Goal: Task Accomplishment & Management: Complete application form

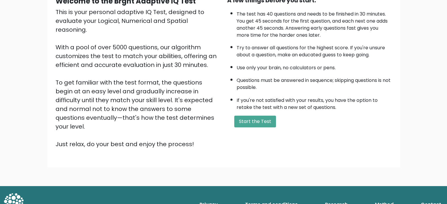
scroll to position [65, 0]
click at [259, 119] on button "Start the Test" at bounding box center [255, 122] width 42 height 12
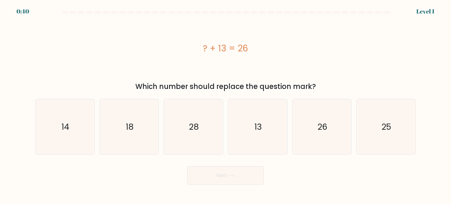
drag, startPoint x: 168, startPoint y: 87, endPoint x: 330, endPoint y: 76, distance: 162.3
click at [330, 76] on div "? + 13 = 26 Which number should replace the question mark?" at bounding box center [226, 55] width 388 height 74
click at [330, 76] on div "? + 13 = 26" at bounding box center [225, 48] width 381 height 61
drag, startPoint x: 207, startPoint y: 46, endPoint x: 255, endPoint y: 54, distance: 48.3
click at [255, 54] on div "? + 13 = 26" at bounding box center [225, 48] width 381 height 13
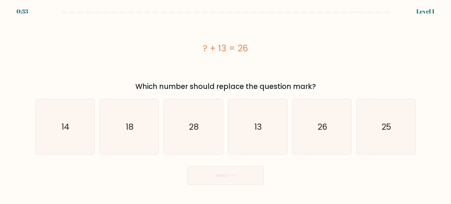
click at [255, 54] on div "? + 13 = 26" at bounding box center [225, 48] width 381 height 13
click at [252, 125] on icon "13" at bounding box center [257, 126] width 55 height 55
click at [226, 105] on input "d. 13" at bounding box center [226, 103] width 0 height 3
radio input "true"
click at [221, 175] on button "Next" at bounding box center [226, 175] width 76 height 19
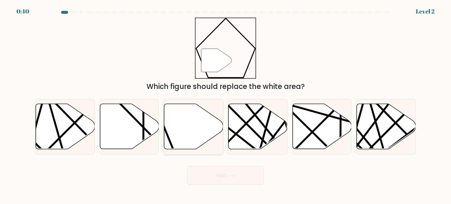
click at [188, 123] on icon at bounding box center [193, 126] width 59 height 45
click at [226, 105] on input "c." at bounding box center [226, 103] width 0 height 3
radio input "true"
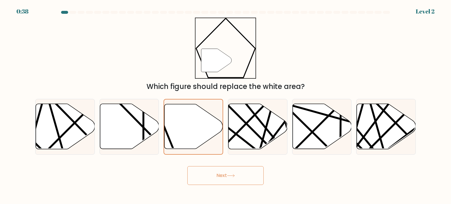
click at [214, 176] on button "Next" at bounding box center [226, 175] width 76 height 19
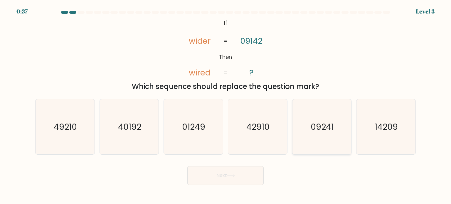
click at [315, 130] on text "09241" at bounding box center [322, 127] width 23 height 12
click at [226, 105] on input "e. 09241" at bounding box center [226, 103] width 0 height 3
radio input "true"
click at [227, 182] on button "Next" at bounding box center [226, 175] width 76 height 19
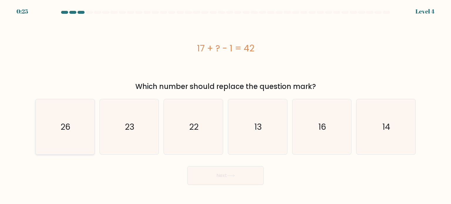
click at [48, 125] on icon "26" at bounding box center [64, 126] width 55 height 55
click at [226, 105] on input "a. 26" at bounding box center [226, 103] width 0 height 3
radio input "true"
click at [215, 175] on button "Next" at bounding box center [226, 175] width 76 height 19
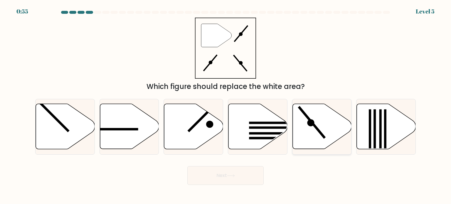
click at [325, 131] on icon at bounding box center [322, 126] width 59 height 45
click at [226, 105] on input "e." at bounding box center [226, 103] width 0 height 3
radio input "true"
click at [242, 175] on button "Next" at bounding box center [226, 175] width 76 height 19
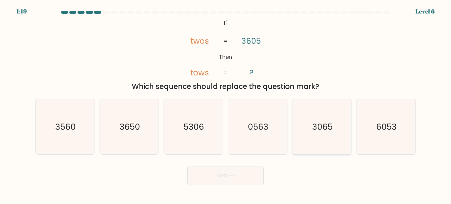
click at [325, 130] on text "3065" at bounding box center [322, 127] width 21 height 12
click at [226, 105] on input "e. 3065" at bounding box center [226, 103] width 0 height 3
radio input "true"
click at [236, 186] on body "1:18 Level 6 If" at bounding box center [225, 102] width 451 height 204
click at [219, 178] on button "Next" at bounding box center [226, 175] width 76 height 19
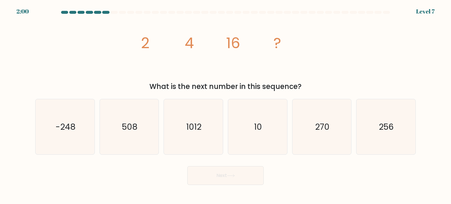
drag, startPoint x: 193, startPoint y: 84, endPoint x: 303, endPoint y: 83, distance: 110.8
click at [303, 83] on div "What is the next number in this sequence?" at bounding box center [226, 86] width 374 height 11
click at [308, 82] on div "What is the next number in this sequence?" at bounding box center [226, 86] width 374 height 11
drag, startPoint x: 233, startPoint y: 88, endPoint x: 305, endPoint y: 84, distance: 72.1
click at [305, 84] on div "What is the next number in this sequence?" at bounding box center [226, 86] width 374 height 11
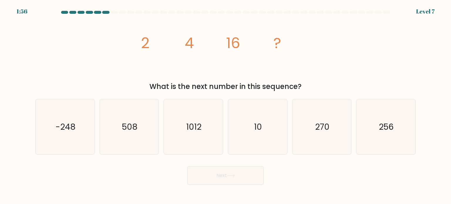
click at [305, 84] on div "What is the next number in this sequence?" at bounding box center [226, 86] width 374 height 11
click at [411, 109] on icon "256" at bounding box center [386, 126] width 55 height 55
click at [226, 105] on input "f. 256" at bounding box center [226, 103] width 0 height 3
radio input "true"
click at [215, 173] on button "Next" at bounding box center [226, 175] width 76 height 19
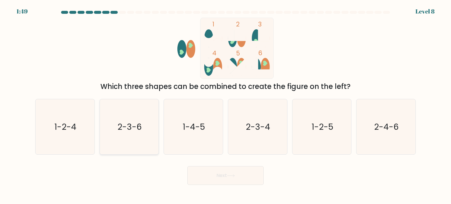
click at [126, 138] on icon "2-3-6" at bounding box center [129, 126] width 55 height 55
click at [226, 105] on input "b. 2-3-6" at bounding box center [226, 103] width 0 height 3
radio input "true"
click at [212, 175] on button "Next" at bounding box center [226, 175] width 76 height 19
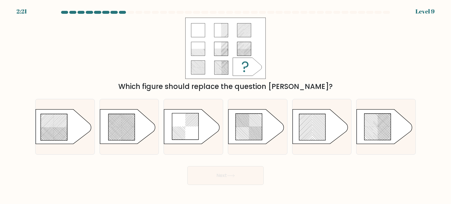
drag, startPoint x: 206, startPoint y: 81, endPoint x: 330, endPoint y: 83, distance: 123.8
click at [330, 83] on div "Which figure should replace the question mark?" at bounding box center [226, 55] width 388 height 74
click at [330, 83] on div "Which figure should replace the question mark?" at bounding box center [226, 86] width 374 height 11
click at [248, 121] on icon at bounding box center [249, 127] width 26 height 26
click at [226, 105] on input "d." at bounding box center [226, 103] width 0 height 3
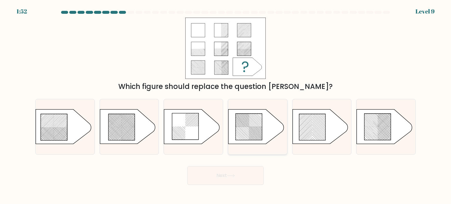
radio input "true"
click at [229, 185] on button "Next" at bounding box center [226, 175] width 76 height 19
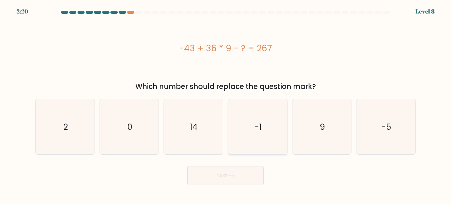
click at [239, 130] on icon "-1" at bounding box center [257, 126] width 55 height 55
click at [226, 105] on input "d. -1" at bounding box center [226, 103] width 0 height 3
radio input "true"
click at [234, 177] on icon at bounding box center [231, 175] width 8 height 3
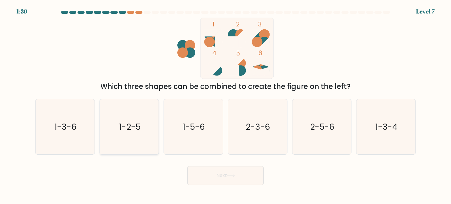
click at [136, 133] on icon "1-2-5" at bounding box center [129, 126] width 55 height 55
click at [226, 105] on input "b. 1-2-5" at bounding box center [226, 103] width 0 height 3
radio input "true"
click at [215, 174] on button "Next" at bounding box center [226, 175] width 76 height 19
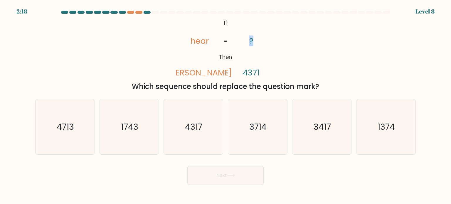
drag, startPoint x: 249, startPoint y: 40, endPoint x: 257, endPoint y: 38, distance: 8.5
click at [257, 38] on icon "@import url('https://fonts.googleapis.com/css?family=Abril+Fatface:400,100,100i…" at bounding box center [225, 48] width 99 height 61
drag, startPoint x: 215, startPoint y: 55, endPoint x: 242, endPoint y: 58, distance: 27.5
click at [242, 58] on icon "@import url('https://fonts.googleapis.com/css?family=Abril+Fatface:400,100,100i…" at bounding box center [225, 48] width 99 height 61
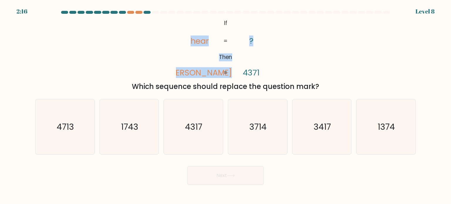
click at [242, 58] on icon "@import url('https://fonts.googleapis.com/css?family=Abril+Fatface:400,100,100i…" at bounding box center [225, 48] width 99 height 61
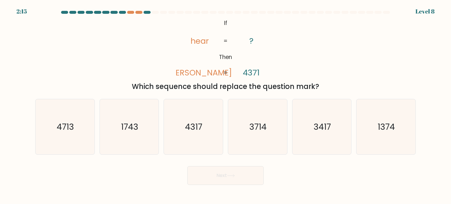
drag, startPoint x: 215, startPoint y: 91, endPoint x: 343, endPoint y: 82, distance: 128.2
click at [343, 82] on div "Which sequence should replace the question mark?" at bounding box center [226, 86] width 374 height 11
click at [269, 125] on icon "3714" at bounding box center [257, 126] width 55 height 55
click at [226, 105] on input "d. 3714" at bounding box center [226, 103] width 0 height 3
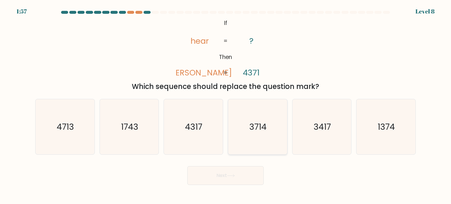
radio input "true"
click at [243, 175] on button "Next" at bounding box center [226, 175] width 76 height 19
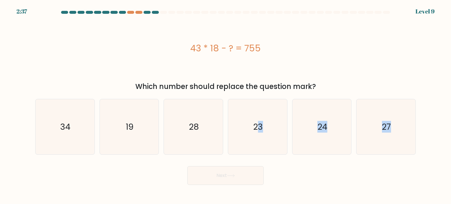
drag, startPoint x: 259, startPoint y: 123, endPoint x: 238, endPoint y: 173, distance: 54.4
click at [238, 173] on form "a." at bounding box center [225, 98] width 451 height 174
click at [238, 173] on button "Next" at bounding box center [226, 175] width 76 height 19
click at [210, 128] on icon "28" at bounding box center [193, 126] width 55 height 55
click at [226, 105] on input "c. 28" at bounding box center [226, 103] width 0 height 3
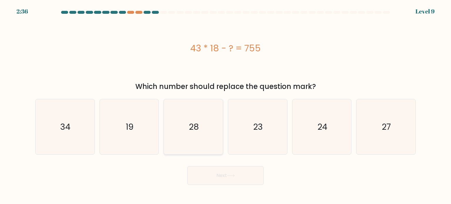
radio input "true"
click at [234, 174] on button "Next" at bounding box center [226, 175] width 76 height 19
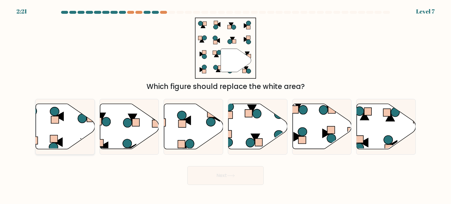
click at [59, 127] on icon at bounding box center [65, 126] width 59 height 45
click at [226, 105] on input "a." at bounding box center [226, 103] width 0 height 3
radio input "true"
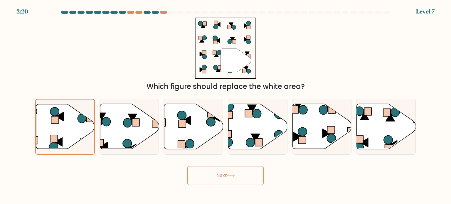
click at [205, 171] on button "Next" at bounding box center [226, 175] width 76 height 19
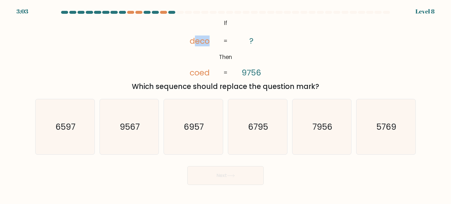
drag, startPoint x: 193, startPoint y: 42, endPoint x: 221, endPoint y: 46, distance: 27.9
click at [221, 46] on icon "@import url('https://fonts.googleapis.com/css?family=Abril+Fatface:400,100,100i…" at bounding box center [225, 48] width 99 height 61
click at [246, 42] on icon "@import url('https://fonts.googleapis.com/css?family=Abril+Fatface:400,100,100i…" at bounding box center [225, 48] width 99 height 61
drag, startPoint x: 190, startPoint y: 71, endPoint x: 212, endPoint y: 69, distance: 21.5
click at [212, 69] on icon "@import url('https://fonts.googleapis.com/css?family=Abril+Fatface:400,100,100i…" at bounding box center [225, 48] width 99 height 61
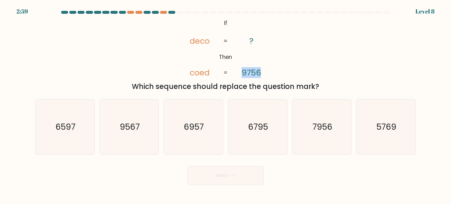
drag, startPoint x: 241, startPoint y: 73, endPoint x: 266, endPoint y: 66, distance: 26.5
click at [266, 66] on icon "@import url('https://fonts.googleapis.com/css?family=Abril+Fatface:400,100,100i…" at bounding box center [225, 48] width 99 height 61
click at [59, 134] on icon "6597" at bounding box center [64, 126] width 55 height 55
click at [226, 105] on input "a. 6597" at bounding box center [226, 103] width 0 height 3
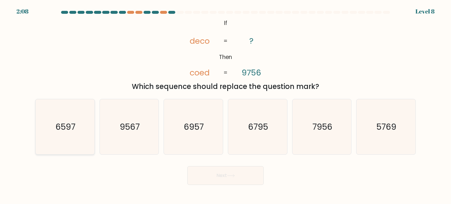
radio input "true"
click at [59, 134] on icon "6597" at bounding box center [65, 127] width 55 height 55
click at [226, 105] on input "a. 6597" at bounding box center [226, 103] width 0 height 3
click at [215, 176] on button "Next" at bounding box center [226, 175] width 76 height 19
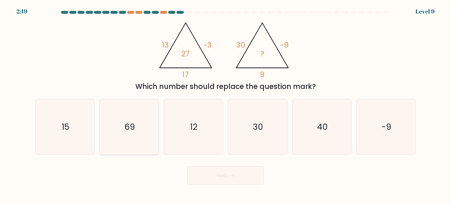
click at [135, 119] on icon "69" at bounding box center [129, 126] width 55 height 55
click at [226, 105] on input "b. 69" at bounding box center [226, 103] width 0 height 3
radio input "true"
click at [209, 172] on button "Next" at bounding box center [226, 175] width 76 height 19
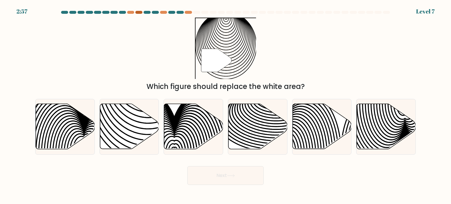
click at [138, 12] on div at bounding box center [139, 12] width 7 height 3
click at [131, 12] on div at bounding box center [130, 12] width 7 height 3
click at [118, 115] on icon at bounding box center [148, 103] width 119 height 119
click at [226, 105] on input "b." at bounding box center [226, 103] width 0 height 3
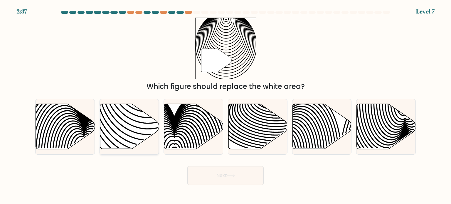
radio input "true"
click at [209, 173] on button "Next" at bounding box center [226, 175] width 76 height 19
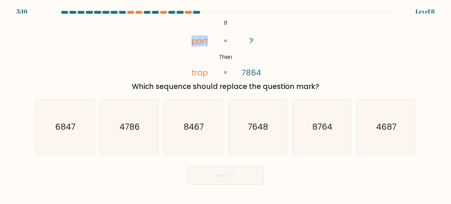
drag, startPoint x: 210, startPoint y: 41, endPoint x: 182, endPoint y: 42, distance: 28.5
click at [182, 42] on icon "@import url('https://fonts.googleapis.com/css?family=Abril+Fatface:400,100,100i…" at bounding box center [225, 48] width 99 height 61
click at [184, 42] on icon "@import url('https://fonts.googleapis.com/css?family=Abril+Fatface:400,100,100i…" at bounding box center [225, 48] width 99 height 61
drag, startPoint x: 239, startPoint y: 40, endPoint x: 275, endPoint y: 40, distance: 36.2
click at [275, 40] on icon "@import url('https://fonts.googleapis.com/css?family=Abril+Fatface:400,100,100i…" at bounding box center [225, 48] width 99 height 61
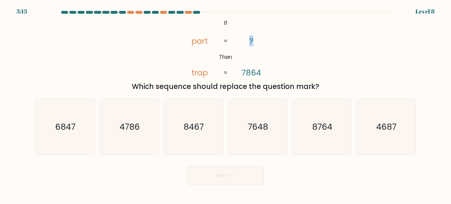
click at [275, 40] on icon "@import url('https://fonts.googleapis.com/css?family=Abril+Fatface:400,100,100i…" at bounding box center [225, 48] width 99 height 61
drag, startPoint x: 218, startPoint y: 59, endPoint x: 231, endPoint y: 57, distance: 13.4
click at [231, 57] on icon "@import url('https://fonts.googleapis.com/css?family=Abril+Fatface:400,100,100i…" at bounding box center [225, 48] width 99 height 61
click at [200, 74] on tspan "trap" at bounding box center [200, 72] width 16 height 11
click at [395, 123] on text "4687" at bounding box center [387, 127] width 20 height 12
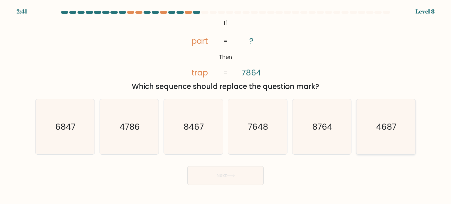
click at [226, 105] on input "f. 4687" at bounding box center [226, 103] width 0 height 3
radio input "true"
click at [237, 176] on button "Next" at bounding box center [226, 175] width 76 height 19
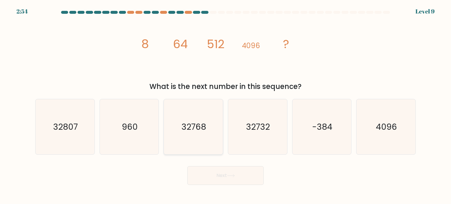
click at [180, 121] on icon "32768" at bounding box center [193, 126] width 55 height 55
click at [226, 105] on input "c. 32768" at bounding box center [226, 103] width 0 height 3
radio input "true"
click at [217, 170] on button "Next" at bounding box center [226, 175] width 76 height 19
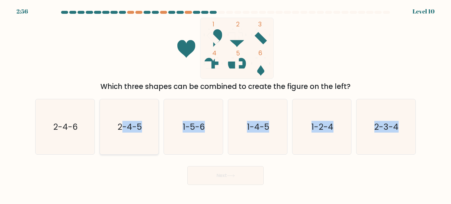
drag, startPoint x: 120, startPoint y: 162, endPoint x: 127, endPoint y: 142, distance: 20.5
click at [127, 142] on form at bounding box center [225, 98] width 451 height 174
click at [127, 142] on icon "2-4-5" at bounding box center [129, 126] width 55 height 55
click at [226, 105] on input "b. 2-4-5" at bounding box center [226, 103] width 0 height 3
radio input "true"
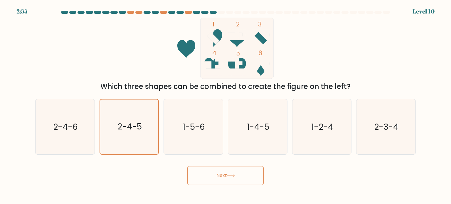
click at [204, 171] on button "Next" at bounding box center [226, 175] width 76 height 19
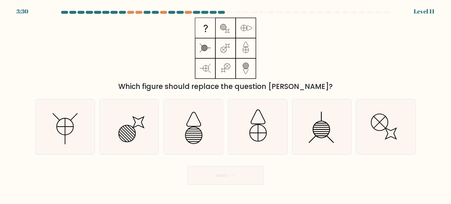
drag, startPoint x: 235, startPoint y: 51, endPoint x: 327, endPoint y: 52, distance: 91.7
click at [327, 52] on div "Which figure should replace the question mark?" at bounding box center [226, 55] width 388 height 74
click at [230, 31] on icon at bounding box center [225, 48] width 73 height 61
drag, startPoint x: 230, startPoint y: 31, endPoint x: 250, endPoint y: 29, distance: 19.8
click at [250, 29] on icon at bounding box center [225, 48] width 73 height 61
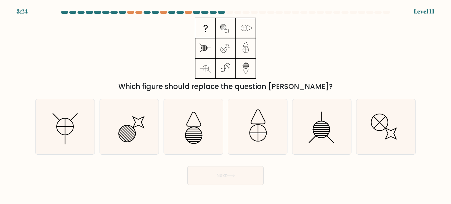
click at [250, 29] on icon at bounding box center [225, 48] width 73 height 61
click at [320, 128] on icon at bounding box center [322, 126] width 55 height 55
click at [226, 105] on input "e." at bounding box center [226, 103] width 0 height 3
radio input "true"
click at [235, 174] on icon at bounding box center [231, 175] width 8 height 3
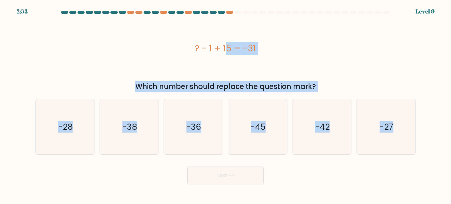
drag, startPoint x: 178, startPoint y: 108, endPoint x: 52, endPoint y: 213, distance: 163.4
click at [52, 204] on html "2:53 Level 9" at bounding box center [225, 102] width 451 height 204
click at [104, 44] on div "? - 1 + 15 = -31" at bounding box center [225, 48] width 381 height 13
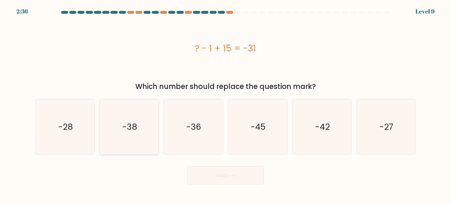
click at [148, 110] on icon "-38" at bounding box center [129, 126] width 55 height 55
click at [226, 105] on input "b. -38" at bounding box center [226, 103] width 0 height 3
radio input "true"
click at [210, 176] on button "Next" at bounding box center [226, 175] width 76 height 19
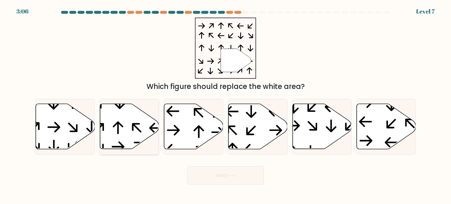
click at [121, 129] on icon at bounding box center [129, 126] width 59 height 45
click at [226, 105] on input "b." at bounding box center [226, 103] width 0 height 3
radio input "true"
click at [201, 171] on button "Next" at bounding box center [226, 175] width 76 height 19
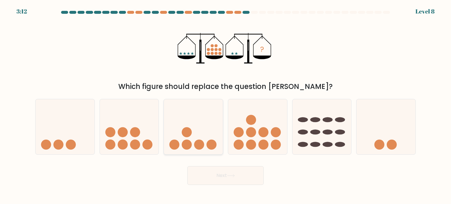
click at [205, 139] on icon at bounding box center [193, 127] width 59 height 49
click at [226, 105] on input "c." at bounding box center [226, 103] width 0 height 3
radio input "true"
click at [218, 178] on button "Next" at bounding box center [226, 175] width 76 height 19
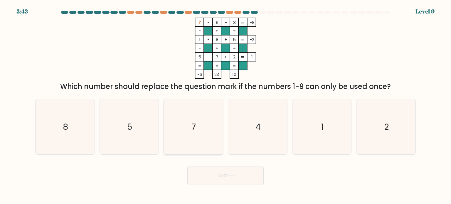
click at [198, 133] on icon "7" at bounding box center [193, 126] width 55 height 55
click at [226, 105] on input "c. 7" at bounding box center [226, 103] width 0 height 3
radio input "true"
click at [227, 169] on button "Next" at bounding box center [226, 175] width 76 height 19
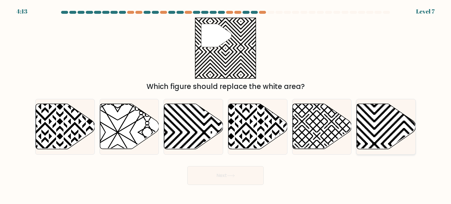
click at [387, 121] on icon at bounding box center [386, 126] width 59 height 45
click at [226, 105] on input "f." at bounding box center [226, 103] width 0 height 3
radio input "true"
click at [226, 173] on button "Next" at bounding box center [226, 175] width 76 height 19
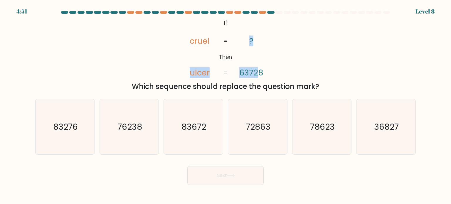
drag, startPoint x: 192, startPoint y: 72, endPoint x: 262, endPoint y: 69, distance: 70.3
click at [262, 69] on icon "@import url('https://fonts.googleapis.com/css?family=Abril+Fatface:400,100,100i…" at bounding box center [225, 48] width 99 height 61
click at [262, 69] on tspan "63728" at bounding box center [252, 72] width 24 height 11
drag, startPoint x: 190, startPoint y: 40, endPoint x: 217, endPoint y: 41, distance: 26.8
click at [217, 41] on icon "@import url('https://fonts.googleapis.com/css?family=Abril+Fatface:400,100,100i…" at bounding box center [225, 48] width 99 height 61
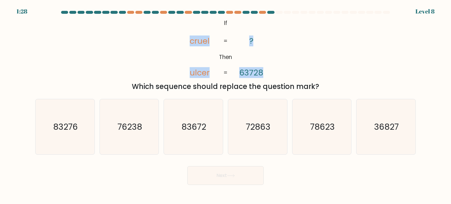
click at [217, 41] on icon "@import url('https://fonts.googleapis.com/css?family=Abril+Fatface:400,100,100i…" at bounding box center [225, 48] width 99 height 61
click at [328, 128] on text "78623" at bounding box center [322, 127] width 25 height 12
click at [226, 105] on input "e. 78623" at bounding box center [226, 103] width 0 height 3
radio input "true"
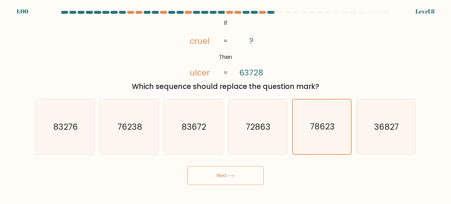
click at [240, 173] on button "Next" at bounding box center [226, 175] width 76 height 19
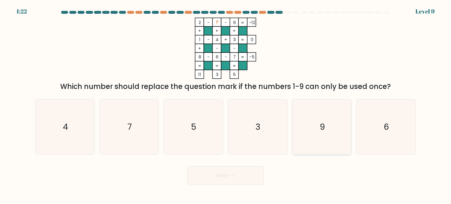
click at [320, 124] on text "9" at bounding box center [322, 127] width 5 height 12
click at [226, 105] on input "e. 9" at bounding box center [226, 103] width 0 height 3
radio input "true"
click at [226, 181] on button "Next" at bounding box center [226, 175] width 76 height 19
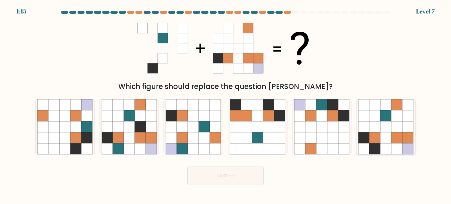
click at [391, 136] on icon at bounding box center [386, 137] width 11 height 11
click at [226, 105] on input "f." at bounding box center [226, 103] width 0 height 3
radio input "true"
click at [202, 184] on button "Next" at bounding box center [226, 175] width 76 height 19
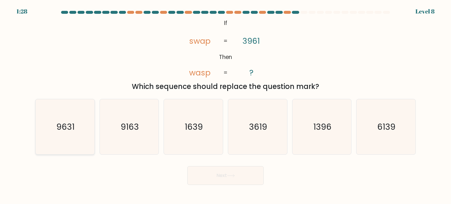
click at [56, 134] on icon "9631" at bounding box center [64, 126] width 55 height 55
click at [226, 105] on input "a. 9631" at bounding box center [226, 103] width 0 height 3
radio input "true"
click at [220, 179] on button "Next" at bounding box center [226, 175] width 76 height 19
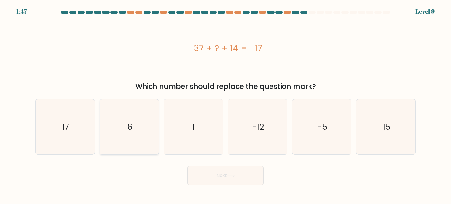
click at [146, 127] on icon "6" at bounding box center [129, 126] width 55 height 55
click at [226, 105] on input "b. 6" at bounding box center [226, 103] width 0 height 3
radio input "true"
click at [202, 175] on button "Next" at bounding box center [226, 175] width 76 height 19
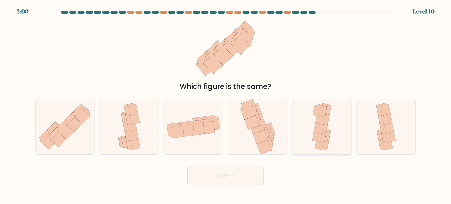
click at [320, 120] on icon at bounding box center [320, 119] width 9 height 11
click at [226, 105] on input "e." at bounding box center [226, 103] width 0 height 3
radio input "true"
click at [222, 177] on button "Next" at bounding box center [226, 175] width 76 height 19
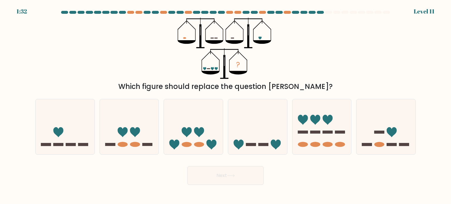
drag, startPoint x: 186, startPoint y: 36, endPoint x: 189, endPoint y: 34, distance: 3.0
click at [189, 34] on icon "?" at bounding box center [226, 48] width 96 height 61
click at [54, 118] on icon at bounding box center [65, 127] width 59 height 49
click at [226, 105] on input "a." at bounding box center [226, 103] width 0 height 3
radio input "true"
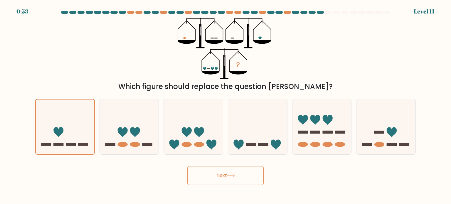
click at [202, 181] on button "Next" at bounding box center [226, 175] width 76 height 19
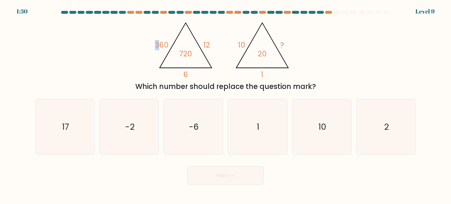
drag, startPoint x: 156, startPoint y: 46, endPoint x: 161, endPoint y: 46, distance: 4.7
click at [161, 46] on tspan "360" at bounding box center [162, 45] width 14 height 10
click at [212, 44] on icon "@import url('https://fonts.googleapis.com/css?family=Abril+Fatface:400,100,100i…" at bounding box center [225, 48] width 141 height 61
drag, startPoint x: 154, startPoint y: 46, endPoint x: 170, endPoint y: 44, distance: 16.3
click at [170, 44] on div "@import url('https://fonts.googleapis.com/css?family=Abril+Fatface:400,100,100i…" at bounding box center [226, 55] width 388 height 74
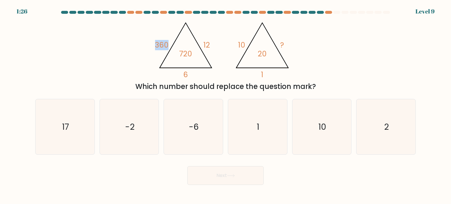
click at [159, 36] on icon "@import url('https://fonts.googleapis.com/css?family=Abril+Fatface:400,100,100i…" at bounding box center [225, 48] width 141 height 61
drag, startPoint x: 245, startPoint y: 42, endPoint x: 236, endPoint y: 44, distance: 8.6
click at [236, 44] on icon "@import url('https://fonts.googleapis.com/css?family=Abril+Fatface:400,100,100i…" at bounding box center [225, 48] width 141 height 61
drag, startPoint x: 163, startPoint y: 46, endPoint x: 153, endPoint y: 46, distance: 10.3
click at [153, 46] on div "@import url('https://fonts.googleapis.com/css?family=Abril+Fatface:400,100,100i…" at bounding box center [226, 55] width 388 height 74
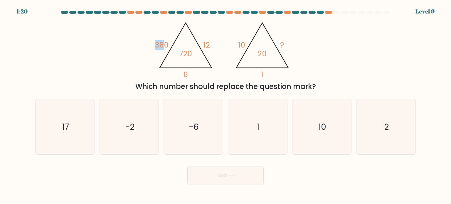
click at [135, 50] on div "@import url('https://fonts.googleapis.com/css?family=Abril+Fatface:400,100,100i…" at bounding box center [226, 55] width 388 height 74
click at [389, 124] on text "2" at bounding box center [386, 127] width 5 height 12
click at [226, 105] on input "f. 2" at bounding box center [226, 103] width 0 height 3
radio input "true"
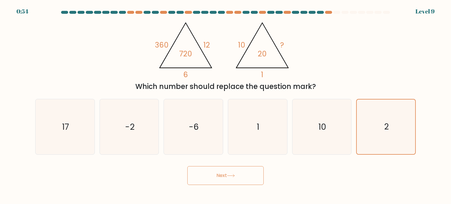
click at [207, 170] on button "Next" at bounding box center [226, 175] width 76 height 19
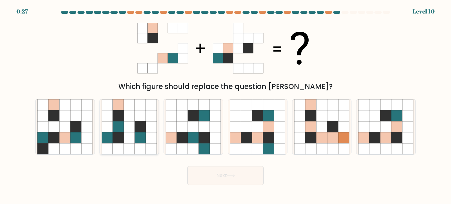
click at [110, 146] on icon at bounding box center [107, 148] width 11 height 11
click at [226, 105] on input "b." at bounding box center [226, 103] width 0 height 3
radio input "true"
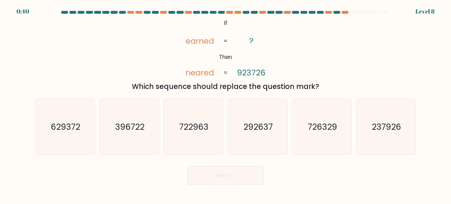
click at [102, 54] on div "@import url('[URL][DOMAIN_NAME]); If Then earned neared ? 923726 = = Which sequ…" at bounding box center [226, 55] width 388 height 74
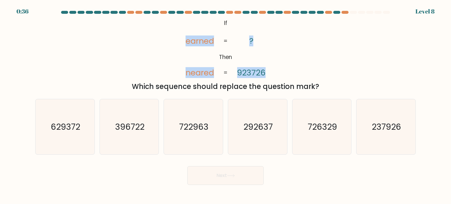
drag, startPoint x: 185, startPoint y: 42, endPoint x: 224, endPoint y: 42, distance: 39.4
click at [224, 42] on icon "@import url('[URL][DOMAIN_NAME]); If Then earned neared ? 923726 = =" at bounding box center [225, 48] width 99 height 61
click at [243, 41] on icon "@import url('[URL][DOMAIN_NAME]); If Then earned neared ? 923726 = =" at bounding box center [225, 48] width 99 height 61
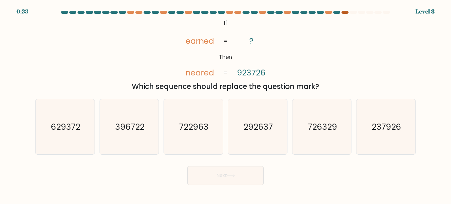
click at [346, 12] on div at bounding box center [345, 12] width 7 height 3
click at [337, 12] on div at bounding box center [337, 12] width 7 height 3
drag, startPoint x: 187, startPoint y: 41, endPoint x: 251, endPoint y: 39, distance: 64.4
click at [251, 39] on icon "@import url('https://fonts.googleapis.com/css?family=Abril+Fatface:400,100,100i…" at bounding box center [225, 48] width 99 height 61
click at [251, 39] on tspan "?" at bounding box center [252, 41] width 4 height 11
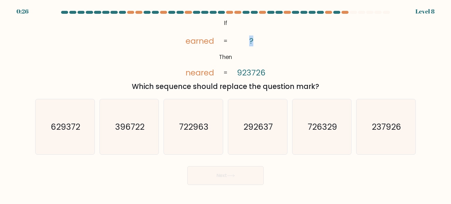
drag, startPoint x: 249, startPoint y: 40, endPoint x: 255, endPoint y: 41, distance: 6.5
click at [255, 41] on icon "@import url('https://fonts.googleapis.com/css?family=Abril+Fatface:400,100,100i…" at bounding box center [225, 48] width 99 height 61
click at [183, 58] on icon "@import url('https://fonts.googleapis.com/css?family=Abril+Fatface:400,100,100i…" at bounding box center [225, 48] width 99 height 61
click at [201, 130] on text "722963" at bounding box center [194, 127] width 29 height 12
click at [226, 105] on input "c. 722963" at bounding box center [226, 103] width 0 height 3
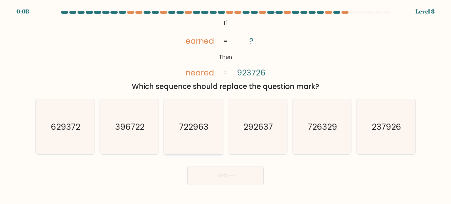
radio input "true"
click at [370, 127] on icon "237926" at bounding box center [386, 126] width 55 height 55
click at [226, 105] on input "f. 237926" at bounding box center [226, 103] width 0 height 3
radio input "true"
click at [333, 128] on text "726329" at bounding box center [322, 127] width 29 height 12
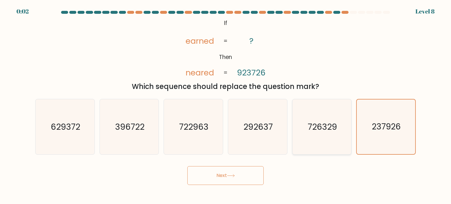
click at [226, 105] on input "e. 726329" at bounding box center [226, 103] width 0 height 3
radio input "true"
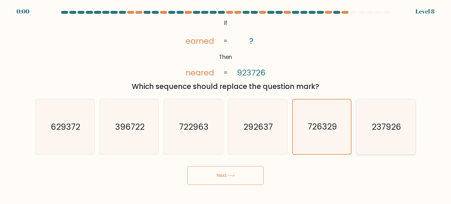
click at [399, 136] on icon "237926" at bounding box center [386, 126] width 55 height 55
click at [226, 105] on input "f. 237926" at bounding box center [226, 103] width 0 height 3
radio input "true"
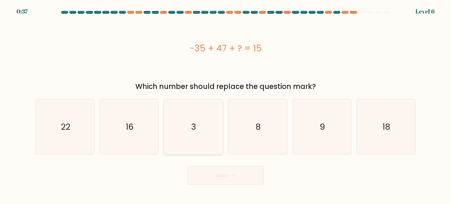
click at [185, 117] on icon "3" at bounding box center [193, 126] width 55 height 55
click at [226, 105] on input "c. 3" at bounding box center [226, 103] width 0 height 3
radio input "true"
click at [210, 177] on button "Next" at bounding box center [226, 175] width 76 height 19
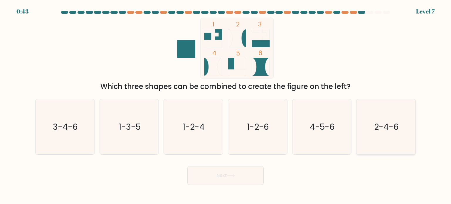
click at [382, 131] on text "2-4-6" at bounding box center [386, 127] width 25 height 12
click at [226, 105] on input "f. 2-4-6" at bounding box center [226, 103] width 0 height 3
radio input "true"
click at [216, 177] on button "Next" at bounding box center [226, 175] width 76 height 19
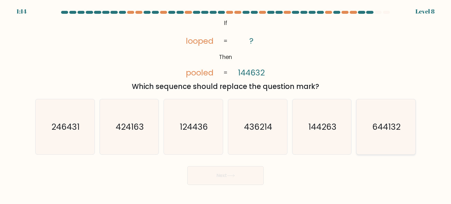
click at [380, 127] on text "644132" at bounding box center [387, 127] width 28 height 12
click at [226, 105] on input "f. 644132" at bounding box center [226, 103] width 0 height 3
radio input "true"
click at [239, 170] on button "Next" at bounding box center [226, 175] width 76 height 19
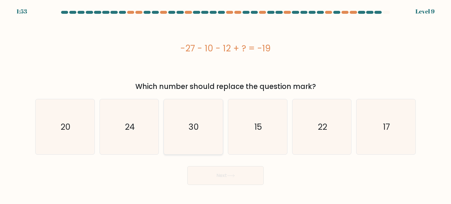
click at [167, 127] on icon "30" at bounding box center [193, 126] width 55 height 55
click at [226, 105] on input "c. 30" at bounding box center [226, 103] width 0 height 3
radio input "true"
click at [191, 172] on button "Next" at bounding box center [226, 175] width 76 height 19
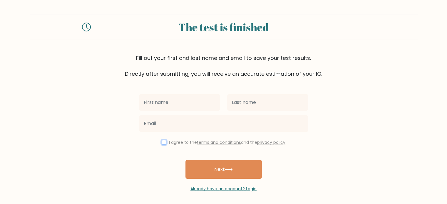
click at [165, 141] on input "checkbox" at bounding box center [164, 142] width 5 height 5
checkbox input "true"
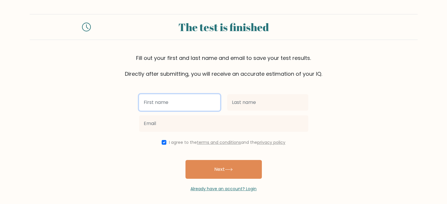
click at [171, 100] on input "text" at bounding box center [179, 102] width 81 height 16
type input "pierrre"
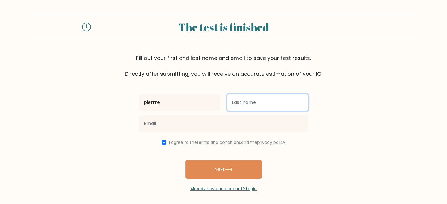
click at [245, 106] on input "text" at bounding box center [267, 102] width 81 height 16
type input "bahaa"
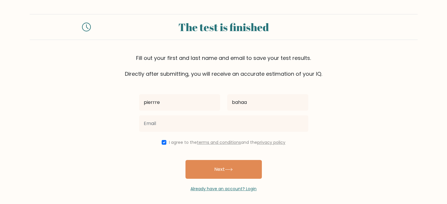
drag, startPoint x: 210, startPoint y: 113, endPoint x: 193, endPoint y: 123, distance: 20.0
click at [193, 123] on div at bounding box center [224, 123] width 176 height 21
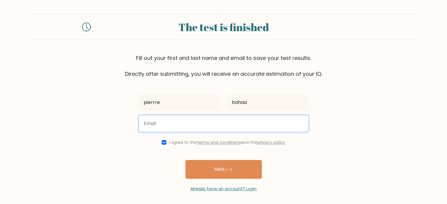
click at [193, 123] on input "email" at bounding box center [223, 124] width 169 height 16
type input "pierre.fatmar@gmail.com"
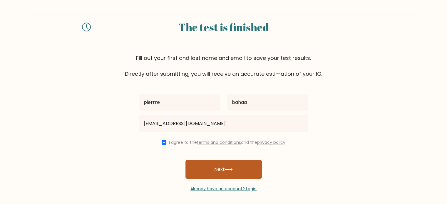
click at [221, 170] on button "Next" at bounding box center [223, 169] width 76 height 19
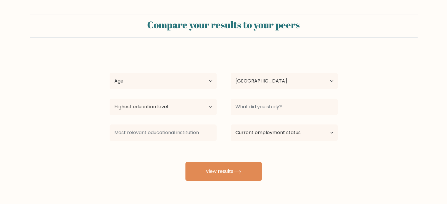
select select "EG"
click at [182, 108] on select "Highest education level No schooling Primary Lower Secondary Upper Secondary Oc…" at bounding box center [163, 107] width 107 height 16
click at [67, 116] on form "Compare your results to your peers [PERSON_NAME] Age Under [DEMOGRAPHIC_DATA] […" at bounding box center [223, 97] width 447 height 167
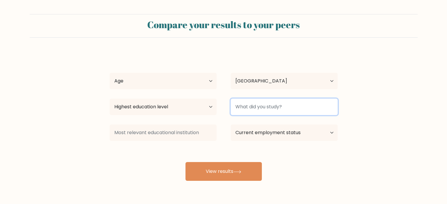
click at [275, 103] on input at bounding box center [284, 107] width 107 height 16
type input "igcse"
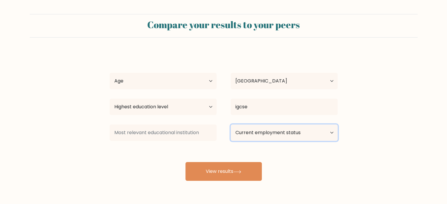
click at [290, 126] on select "Current employment status Employed Student Retired Other / prefer not to answer" at bounding box center [284, 133] width 107 height 16
click at [44, 161] on form "Compare your results to your peers pierrre bahaa Age Under 18 years old 18-24 y…" at bounding box center [223, 97] width 447 height 167
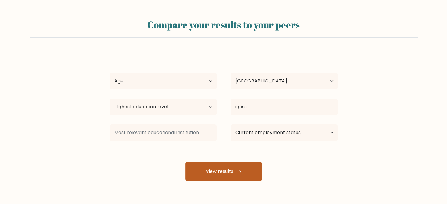
click at [212, 168] on button "View results" at bounding box center [223, 171] width 76 height 19
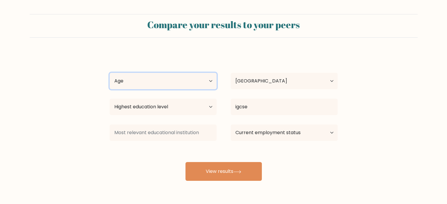
click at [152, 83] on select "Age Under 18 years old 18-24 years old 25-34 years old 35-44 years old 45-54 ye…" at bounding box center [163, 81] width 107 height 16
select select "min_18"
click at [110, 73] on select "Age Under 18 years old 18-24 years old 25-34 years old 35-44 years old 45-54 ye…" at bounding box center [163, 81] width 107 height 16
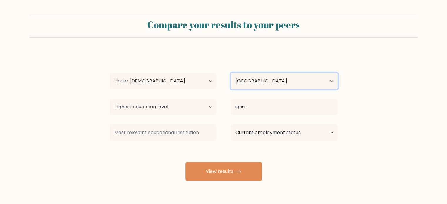
click at [262, 81] on select "Country Afghanistan Albania Algeria American Samoa Andorra Angola Anguilla Anta…" at bounding box center [284, 81] width 107 height 16
click at [82, 91] on form "Compare your results to your peers pierrre bahaa Age Under 18 years old 18-24 y…" at bounding box center [223, 97] width 447 height 167
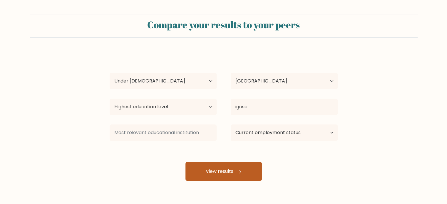
click at [202, 169] on button "View results" at bounding box center [223, 171] width 76 height 19
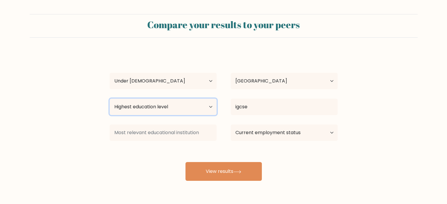
click at [170, 109] on select "Highest education level No schooling Primary Lower Secondary Upper Secondary Oc…" at bounding box center [163, 107] width 107 height 16
click at [141, 101] on select "Highest education level No schooling Primary Lower Secondary Upper Secondary Oc…" at bounding box center [163, 107] width 107 height 16
select select "upper_secondary"
click at [110, 99] on select "Highest education level No schooling Primary Lower Secondary Upper Secondary Oc…" at bounding box center [163, 107] width 107 height 16
click at [309, 146] on div "pierrre bahaa Age Under 18 years old 18-24 years old 25-34 years old 35-44 year…" at bounding box center [223, 116] width 235 height 129
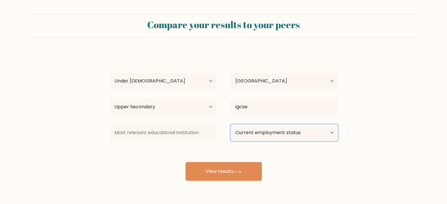
click at [262, 134] on select "Current employment status Employed Student Retired Other / prefer not to answer" at bounding box center [284, 133] width 107 height 16
select select "student"
click at [231, 125] on select "Current employment status Employed Student Retired Other / prefer not to answer" at bounding box center [284, 133] width 107 height 16
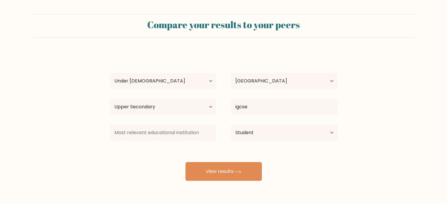
click at [89, 154] on form "Compare your results to your peers pierrre bahaa Age Under 18 years old 18-24 y…" at bounding box center [223, 97] width 447 height 167
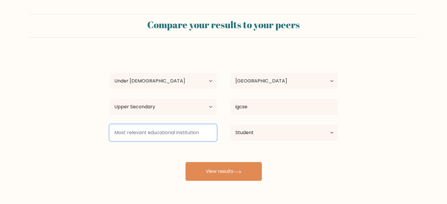
click at [139, 137] on input at bounding box center [163, 133] width 107 height 16
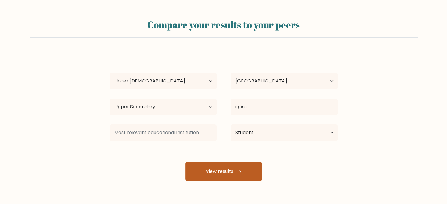
click at [216, 170] on button "View results" at bounding box center [223, 171] width 76 height 19
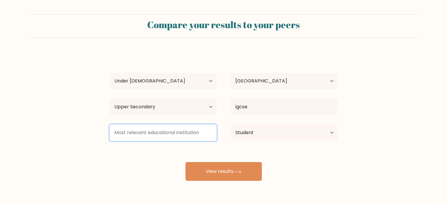
click at [155, 132] on input at bounding box center [163, 133] width 107 height 16
click at [154, 136] on input at bounding box center [163, 133] width 107 height 16
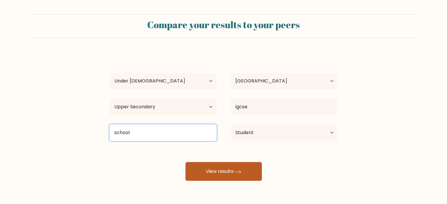
type input "school"
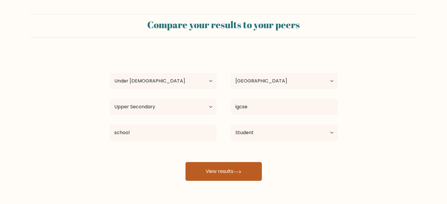
click at [216, 168] on button "View results" at bounding box center [223, 171] width 76 height 19
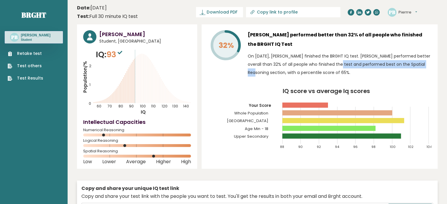
drag, startPoint x: 293, startPoint y: 64, endPoint x: 402, endPoint y: 68, distance: 109.7
click at [402, 68] on p "On [DATE], [PERSON_NAME] finished the BRGHT IQ test. [PERSON_NAME] performed be…" at bounding box center [340, 64] width 184 height 25
click at [397, 70] on p "On [DATE], [PERSON_NAME] finished the BRGHT IQ test. [PERSON_NAME] performed be…" at bounding box center [340, 64] width 184 height 25
